Goal: Task Accomplishment & Management: Manage account settings

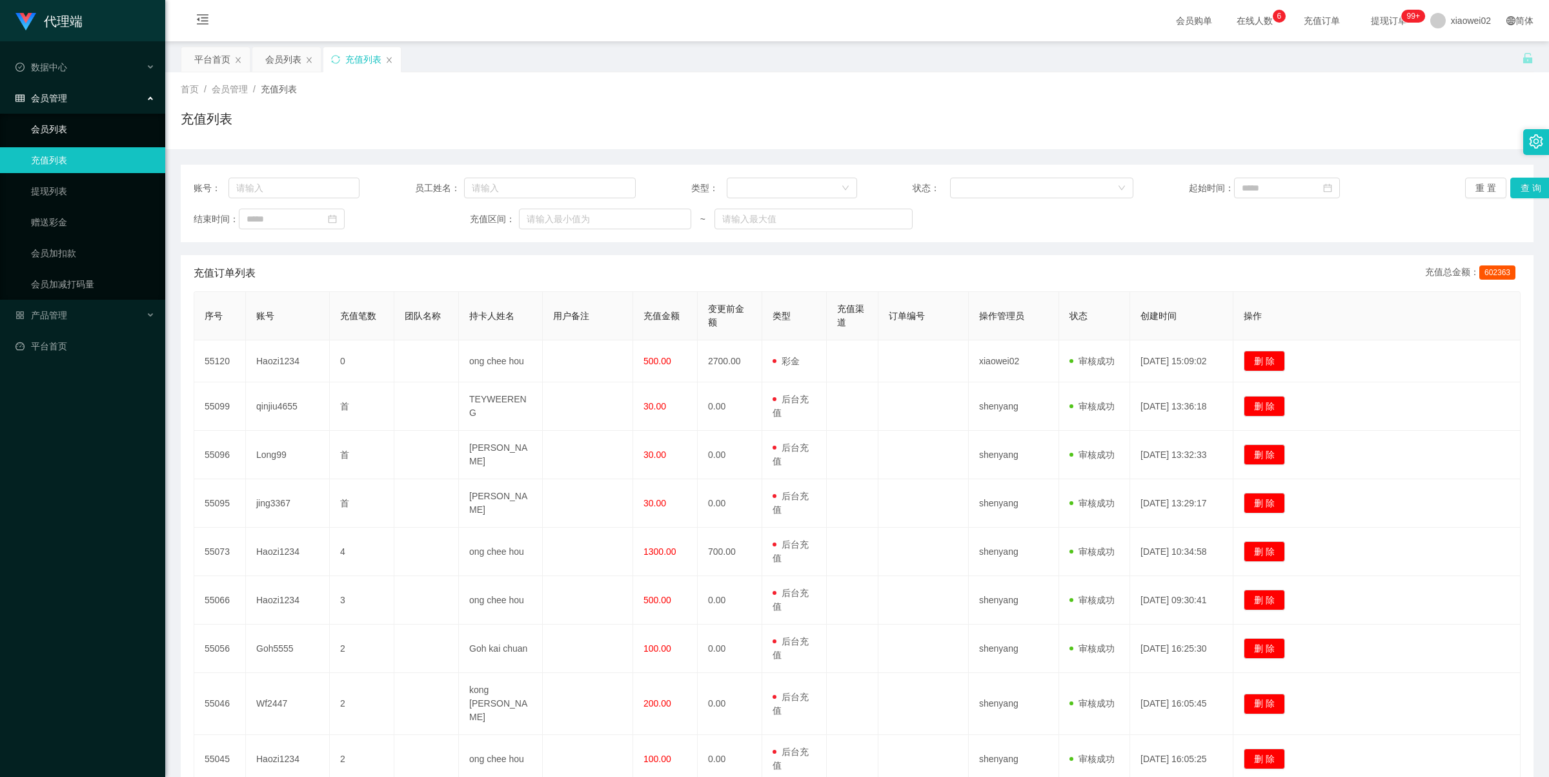
click at [88, 128] on link "会员列表" at bounding box center [93, 129] width 124 height 26
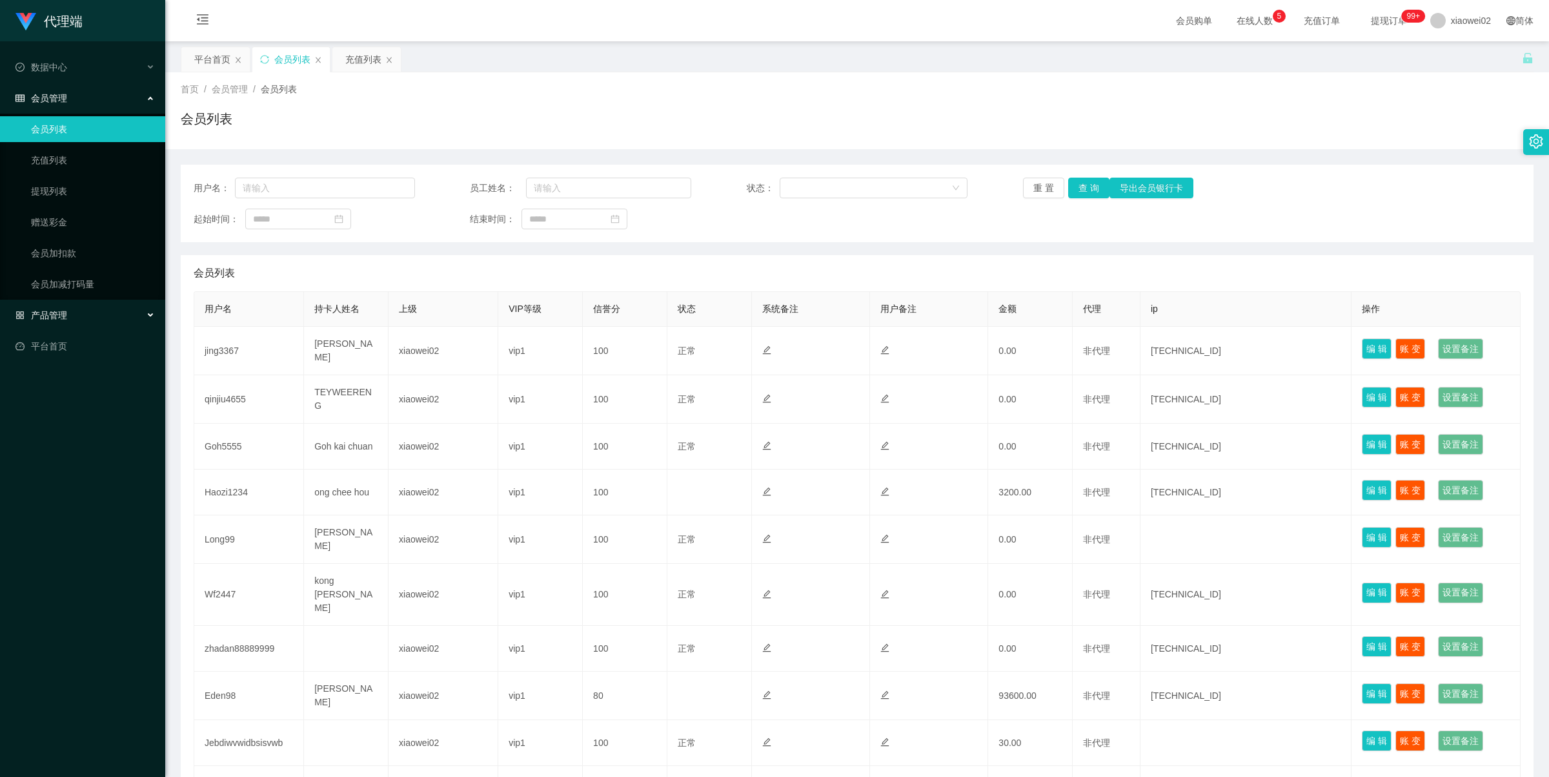
click at [65, 314] on span "产品管理" at bounding box center [41, 315] width 52 height 10
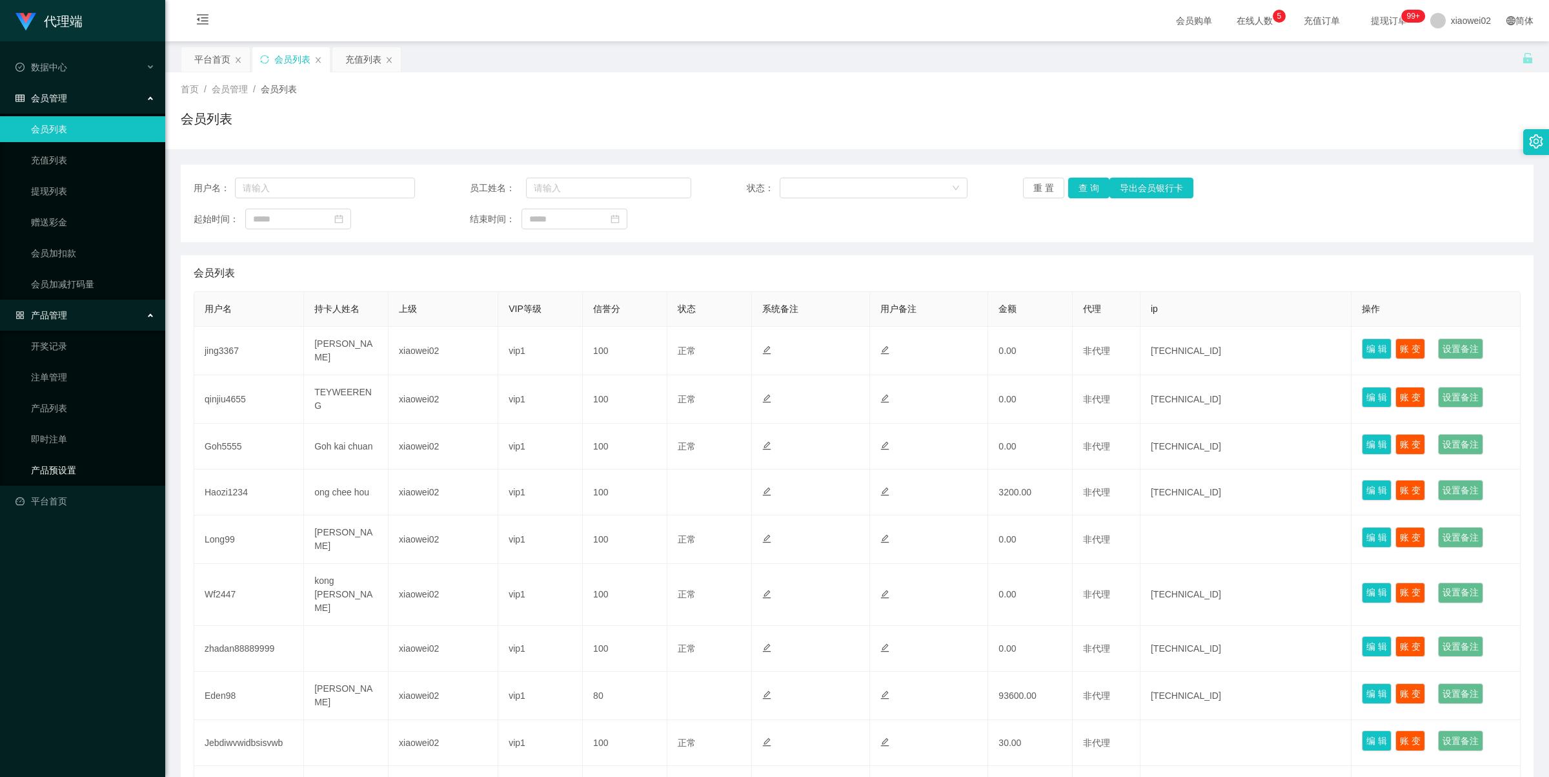
click at [63, 469] on link "产品预设置" at bounding box center [93, 470] width 124 height 26
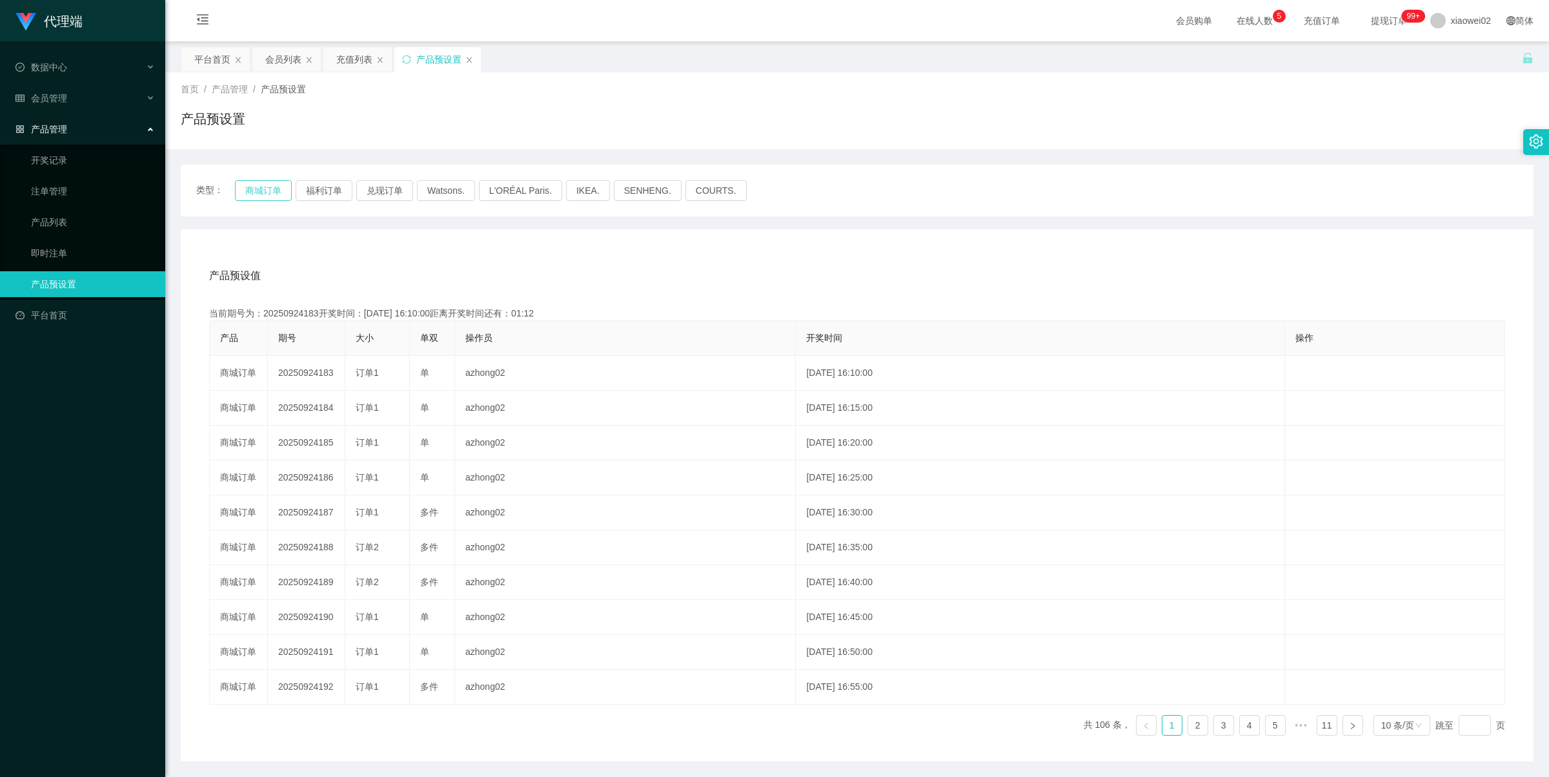
click at [249, 185] on button "商城订单" at bounding box center [263, 190] width 57 height 21
click at [50, 130] on span "产品管理" at bounding box center [41, 129] width 52 height 10
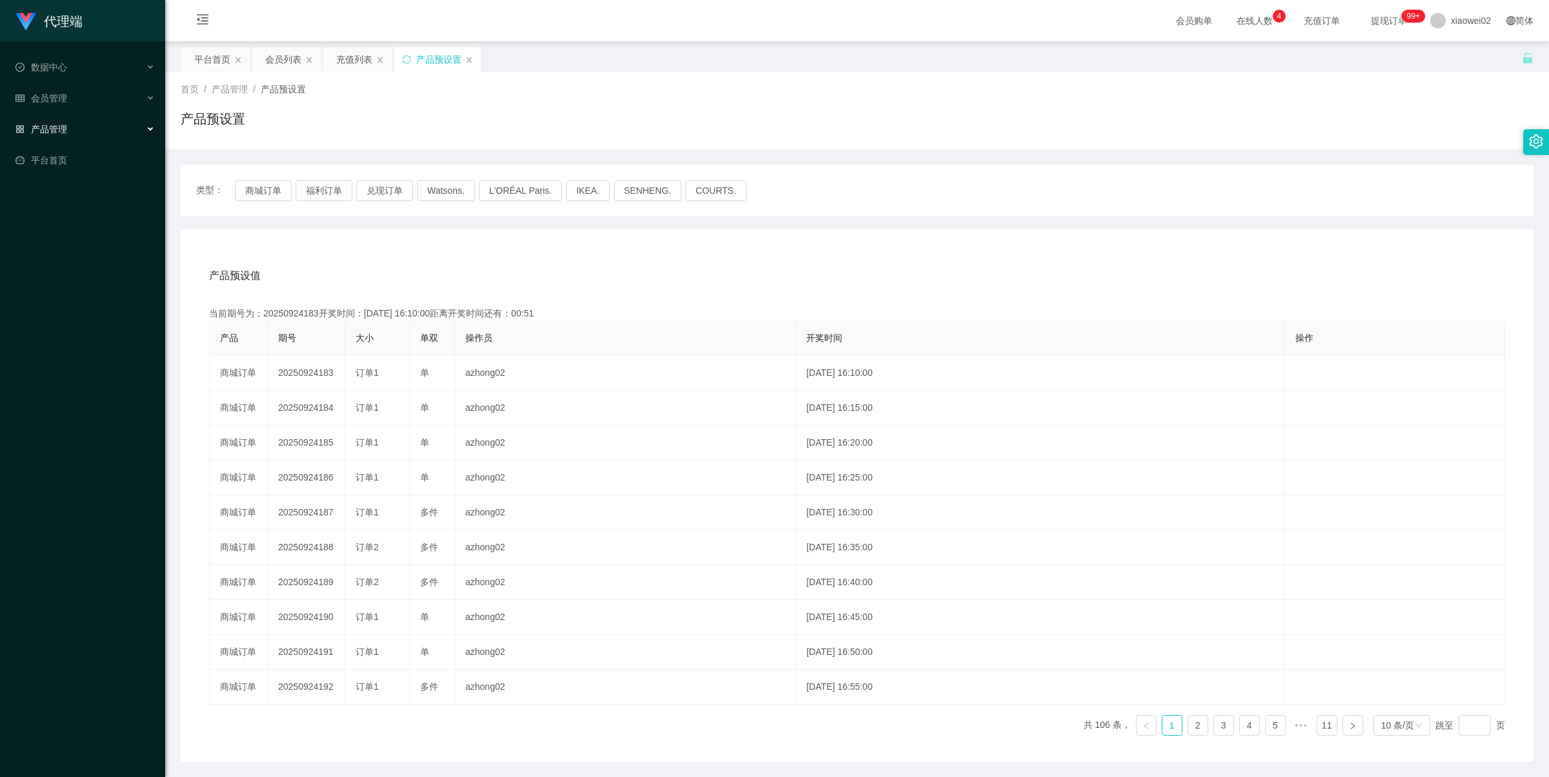
click at [62, 138] on div "产品管理" at bounding box center [82, 129] width 165 height 26
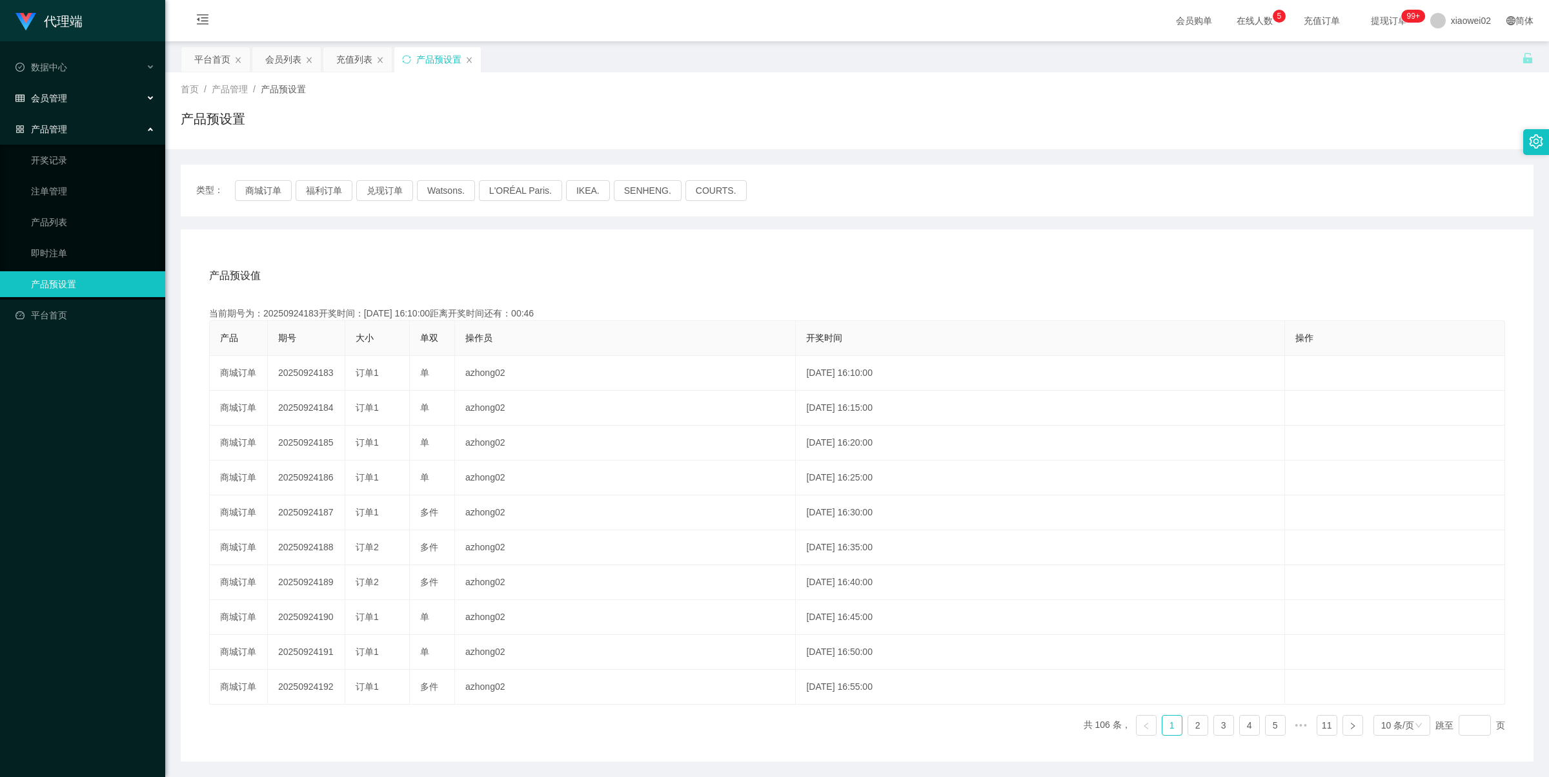
click at [52, 102] on span "会员管理" at bounding box center [41, 98] width 52 height 10
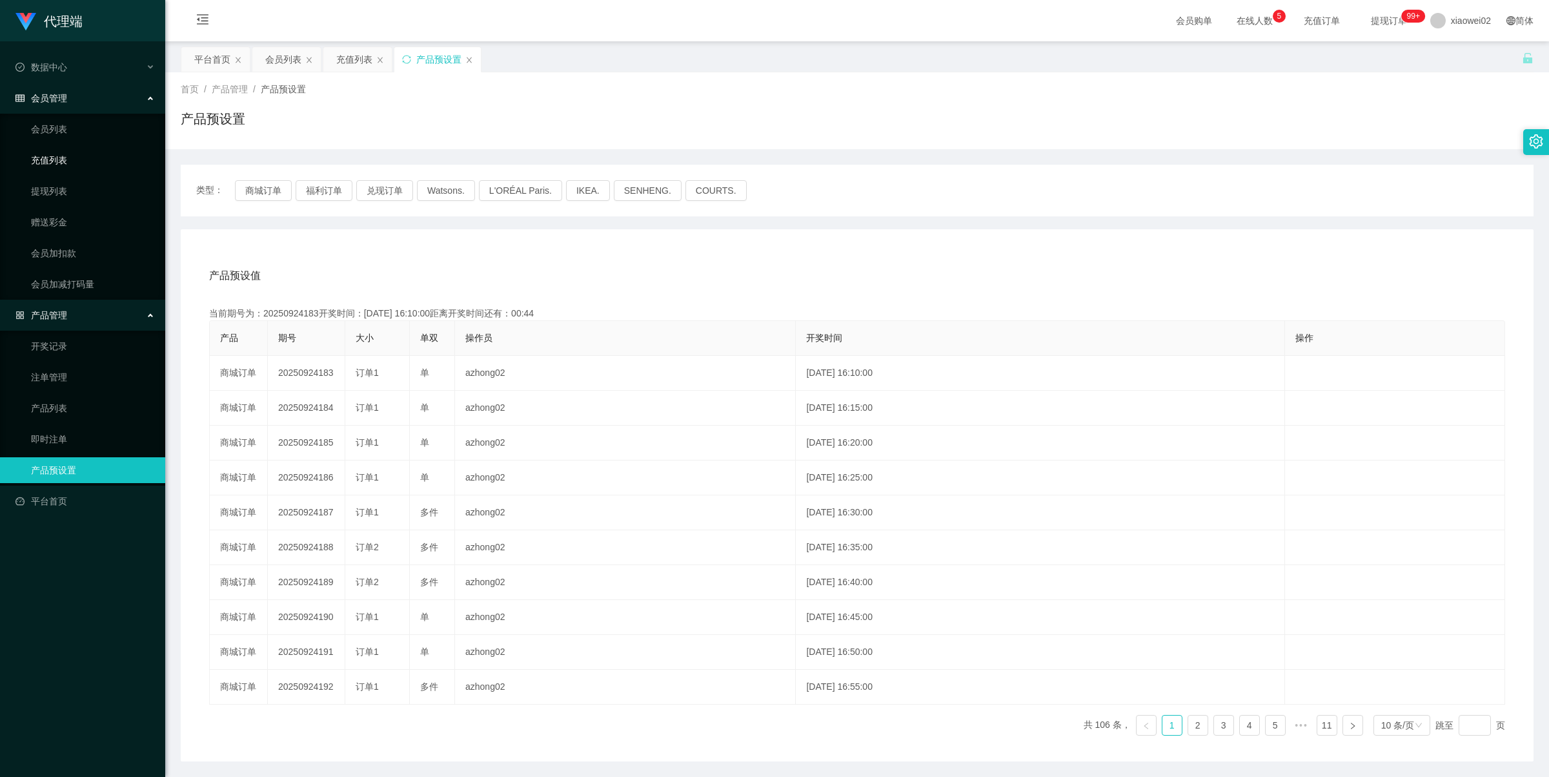
click at [63, 158] on link "充值列表" at bounding box center [93, 160] width 124 height 26
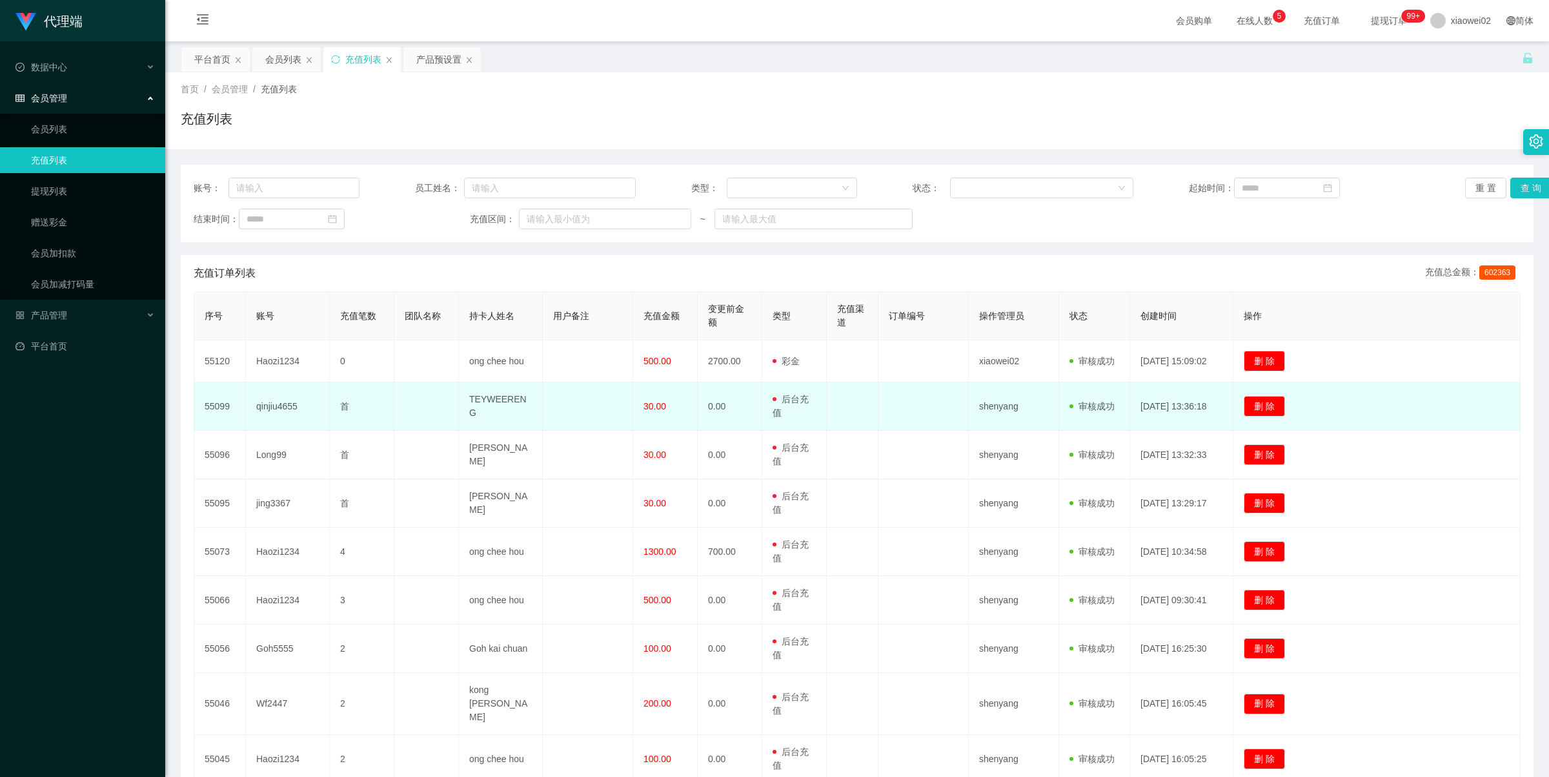
click at [657, 415] on td "30.00" at bounding box center [665, 406] width 65 height 48
click at [707, 411] on td "0.00" at bounding box center [730, 406] width 65 height 48
click at [718, 414] on td "0.00" at bounding box center [730, 406] width 65 height 48
